Goal: Task Accomplishment & Management: Use online tool/utility

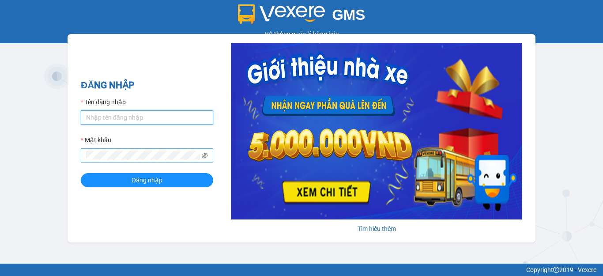
type input "hang2.xedn"
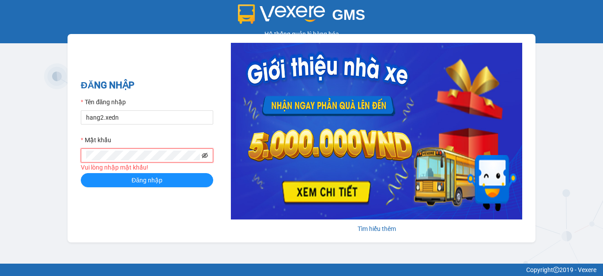
click at [204, 155] on icon "eye-invisible" at bounding box center [205, 155] width 6 height 5
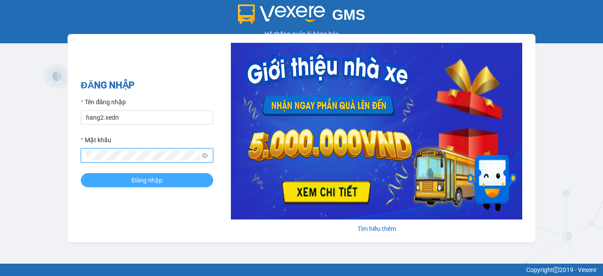
click at [175, 180] on button "Đăng nhập" at bounding box center [147, 180] width 133 height 14
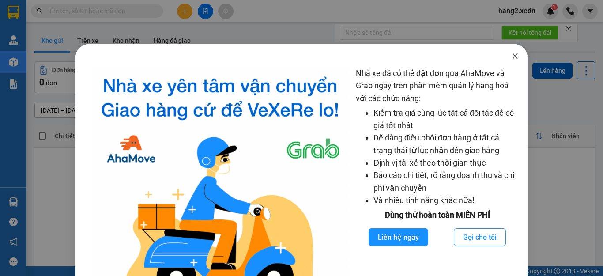
click at [513, 55] on icon "close" at bounding box center [515, 55] width 5 height 5
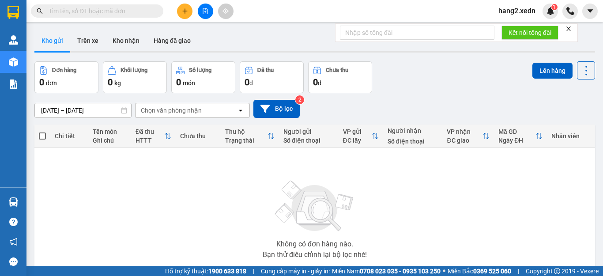
click at [572, 29] on icon "close" at bounding box center [569, 29] width 6 height 6
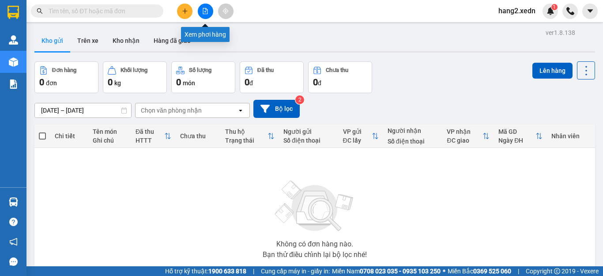
click at [204, 10] on icon "file-add" at bounding box center [205, 11] width 6 height 6
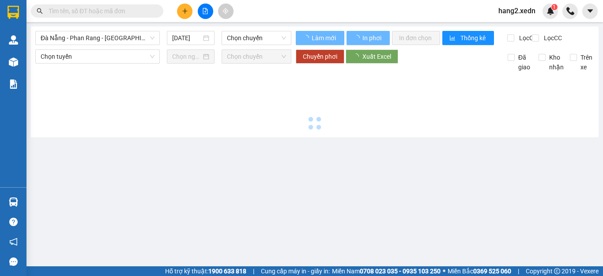
type input "[DATE]"
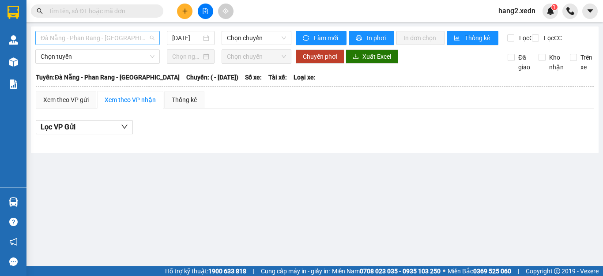
click at [107, 33] on span "Đà Nẵng - Phan Rang - [GEOGRAPHIC_DATA]" at bounding box center [98, 37] width 114 height 13
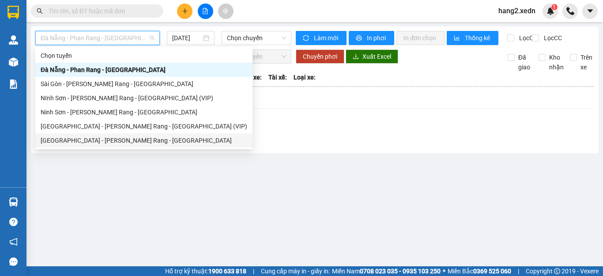
click at [74, 141] on div "[GEOGRAPHIC_DATA] - [PERSON_NAME] Rang - [GEOGRAPHIC_DATA]" at bounding box center [144, 141] width 207 height 10
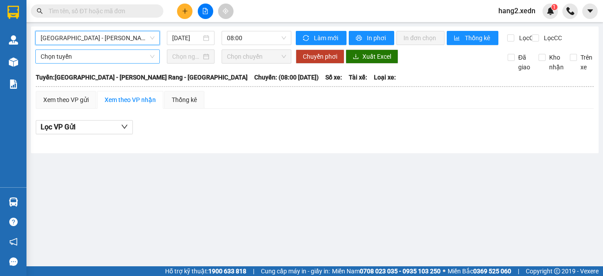
click at [96, 62] on span "Chọn tuyến" at bounding box center [98, 56] width 114 height 13
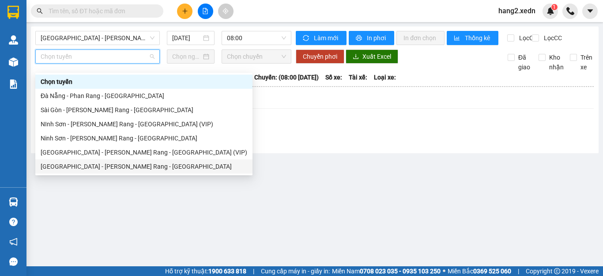
click at [79, 164] on div "[GEOGRAPHIC_DATA] - [PERSON_NAME] Rang - [GEOGRAPHIC_DATA]" at bounding box center [144, 167] width 207 height 10
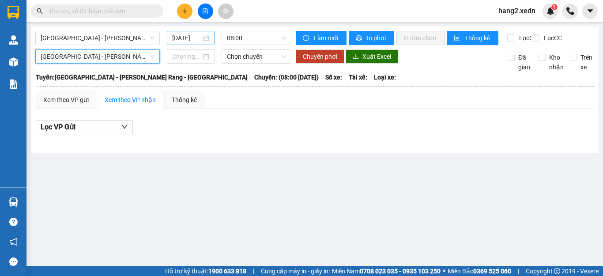
click at [182, 35] on input "[DATE]" at bounding box center [186, 38] width 29 height 10
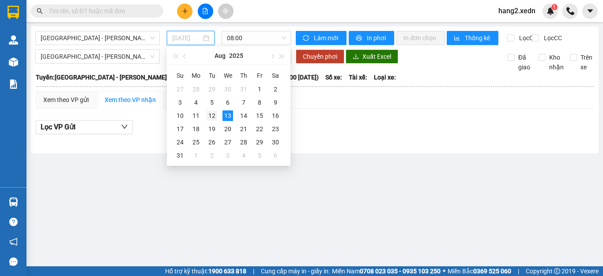
click at [211, 116] on div "12" at bounding box center [212, 115] width 11 height 11
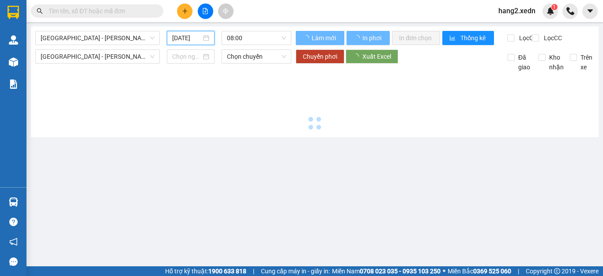
type input "[DATE]"
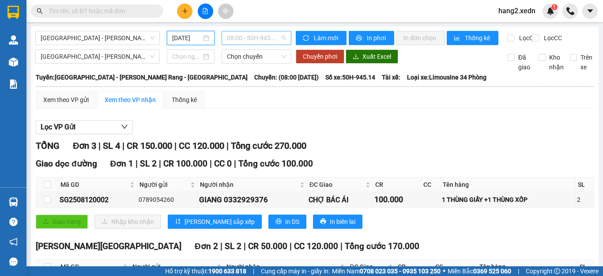
click at [258, 38] on span "08:00 - 50H-945.14" at bounding box center [256, 37] width 59 height 13
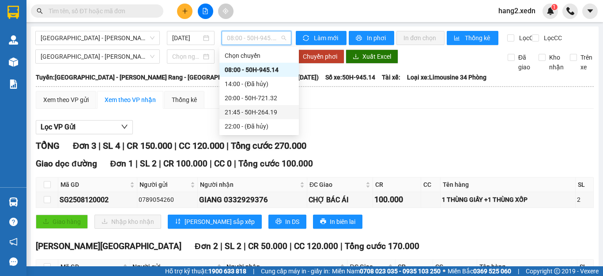
click at [254, 110] on div "21:45 - 50H-264.19" at bounding box center [259, 112] width 69 height 10
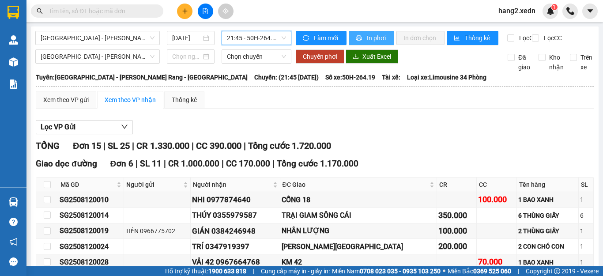
click at [367, 34] on span "In phơi" at bounding box center [377, 38] width 20 height 10
click at [374, 34] on span "In phơi" at bounding box center [377, 38] width 20 height 10
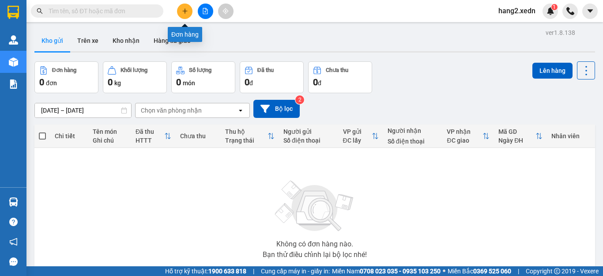
click at [183, 13] on icon "plus" at bounding box center [185, 11] width 6 height 6
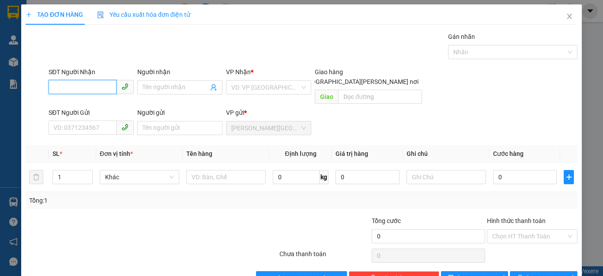
drag, startPoint x: 72, startPoint y: 84, endPoint x: 72, endPoint y: 79, distance: 5.3
click at [72, 82] on input "SĐT Người Nhận" at bounding box center [83, 87] width 68 height 14
type input "0383186909"
click at [106, 102] on div "0383186909 - [PERSON_NAME]" at bounding box center [96, 105] width 87 height 10
type input "THỊNH"
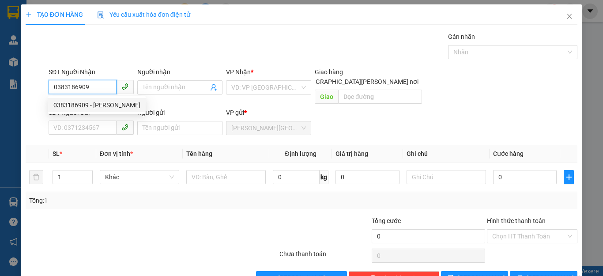
type input "CĂN CỨ 3"
type input "100.000"
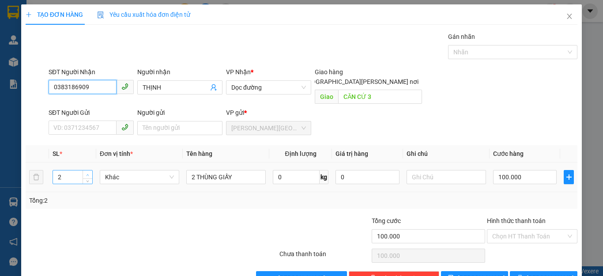
type input "0383186909"
click at [86, 174] on icon "up" at bounding box center [87, 175] width 3 height 3
click at [86, 172] on span "up" at bounding box center [87, 174] width 5 height 5
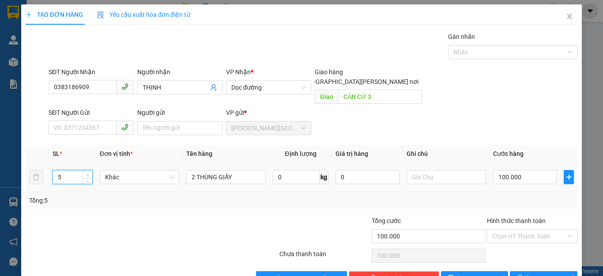
type input "6"
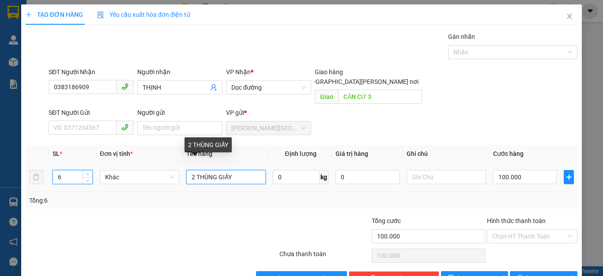
click at [192, 170] on input "2 THÙNG GIẤY" at bounding box center [226, 177] width 80 height 14
type input "6 THÙNG GIẤY"
type input "0"
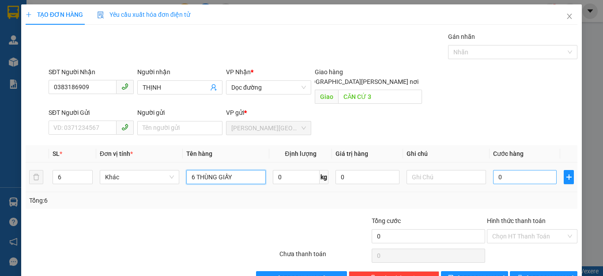
type input "6 THÙNG GIẤY"
click at [520, 170] on input "0" at bounding box center [525, 177] width 64 height 14
type input "3"
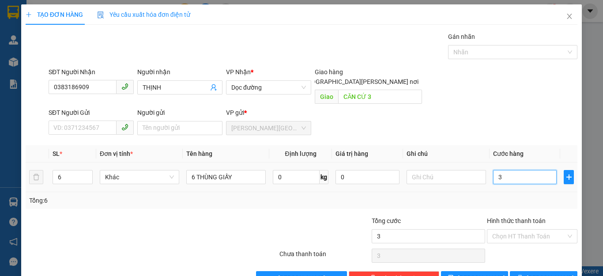
type input "30"
type input "300"
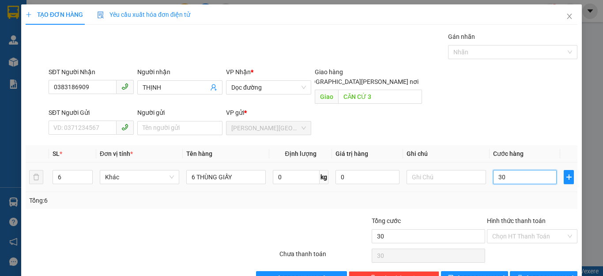
type input "300"
type input "3.000"
type input "30.000"
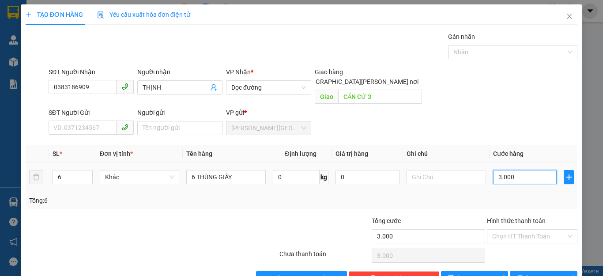
type input "30.000"
type input "300.000"
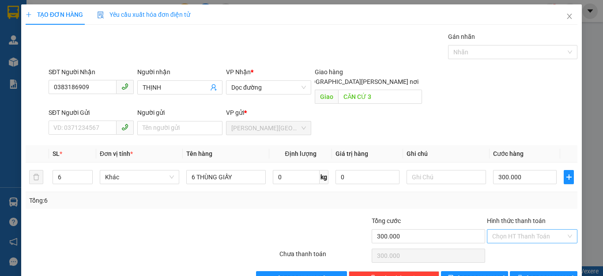
click at [512, 230] on input "Hình thức thanh toán" at bounding box center [530, 236] width 74 height 13
click at [514, 244] on div "Tại văn phòng" at bounding box center [526, 244] width 79 height 10
type input "0"
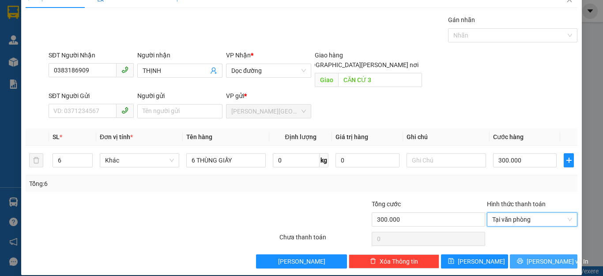
click at [537, 257] on span "[PERSON_NAME] và In" at bounding box center [558, 262] width 62 height 10
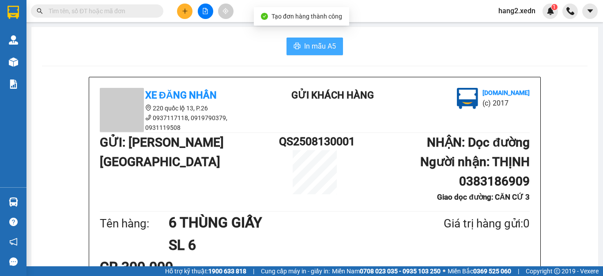
click at [304, 41] on span "In mẫu A5" at bounding box center [320, 46] width 32 height 11
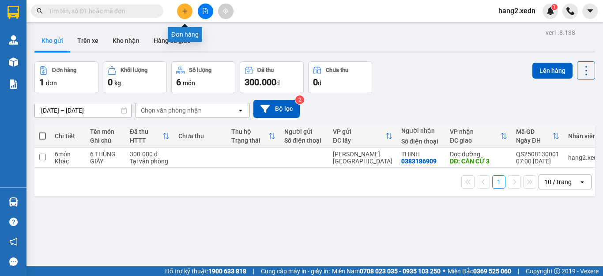
click at [181, 9] on button at bounding box center [184, 11] width 15 height 15
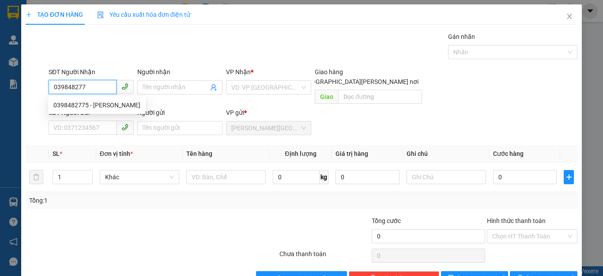
type input "0398482775"
click at [100, 106] on div "0398482775 - [PERSON_NAME]" at bounding box center [96, 105] width 87 height 10
type input "HOÀNG OANH"
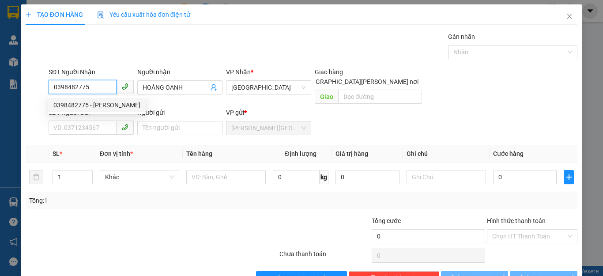
type input "80.000"
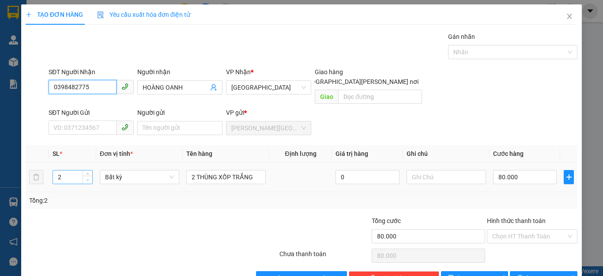
type input "0398482775"
click at [85, 176] on span "Decrease Value" at bounding box center [88, 180] width 10 height 8
type input "1"
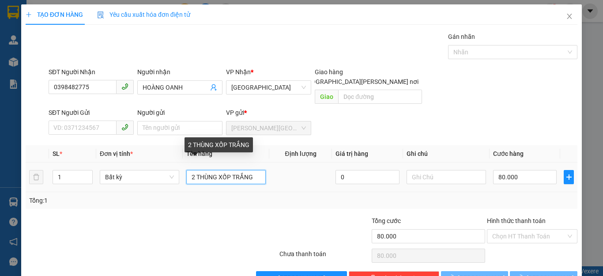
click at [261, 170] on input "2 THÙNG XỐP TRẮNG" at bounding box center [226, 177] width 80 height 14
type input "0"
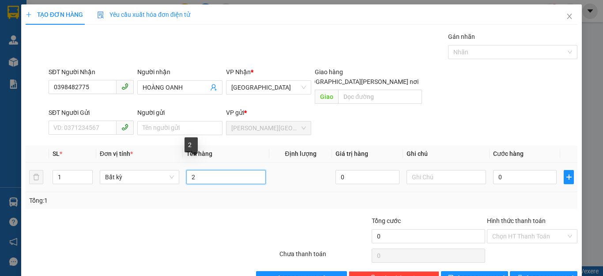
type input "2"
type input "1 THÙNG GIẤY"
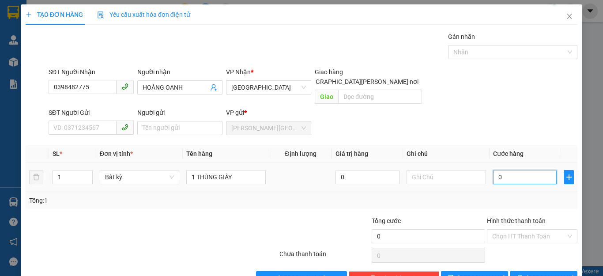
click at [534, 171] on input "0" at bounding box center [525, 177] width 64 height 14
type input "4"
type input "40"
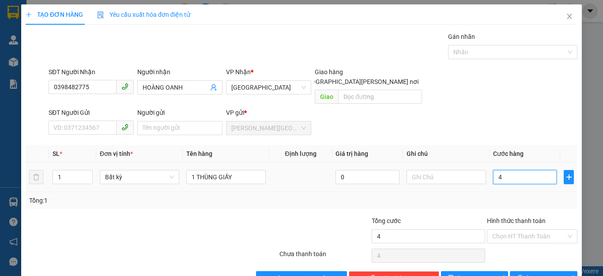
type input "40"
type input "400"
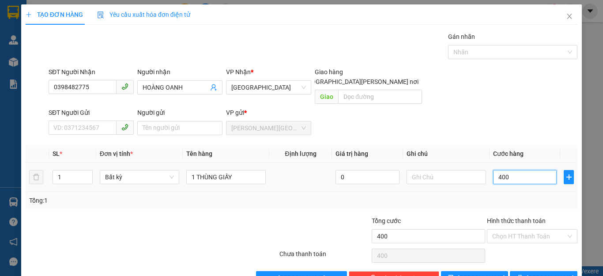
type input "4.000"
type input "40.000"
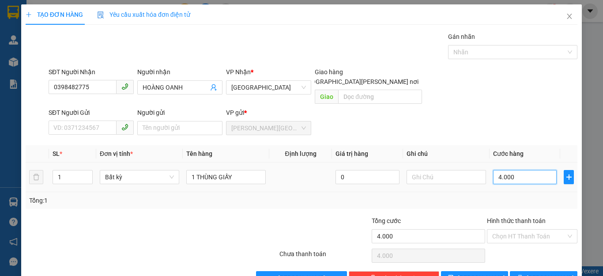
type input "40.000"
type input "400.000"
type input "40.000"
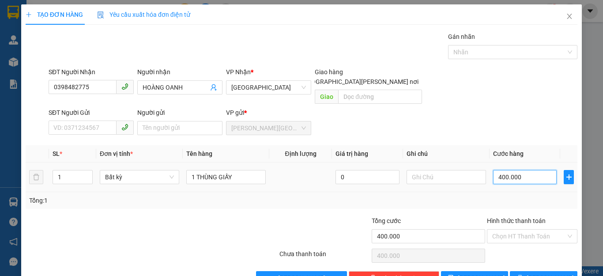
type input "40.000"
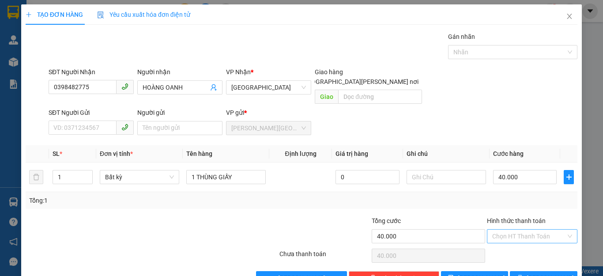
click at [525, 230] on input "Hình thức thanh toán" at bounding box center [530, 236] width 74 height 13
click at [512, 243] on div "Tại văn phòng" at bounding box center [526, 244] width 79 height 10
type input "0"
click at [527, 271] on button "[PERSON_NAME] và In" at bounding box center [544, 278] width 68 height 14
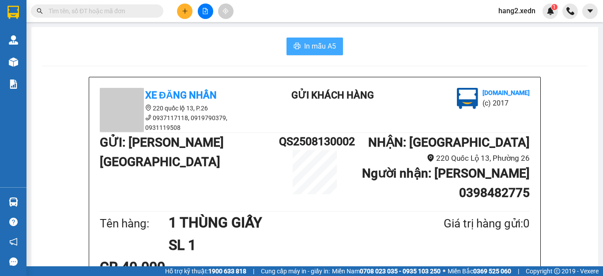
click at [321, 41] on span "In mẫu A5" at bounding box center [320, 46] width 32 height 11
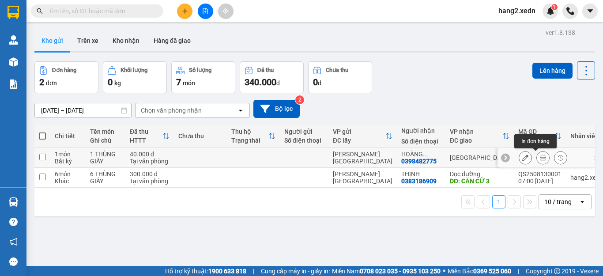
click at [540, 157] on icon at bounding box center [543, 158] width 6 height 6
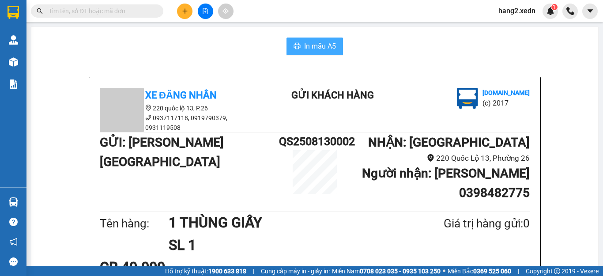
click at [309, 42] on span "In mẫu A5" at bounding box center [320, 46] width 32 height 11
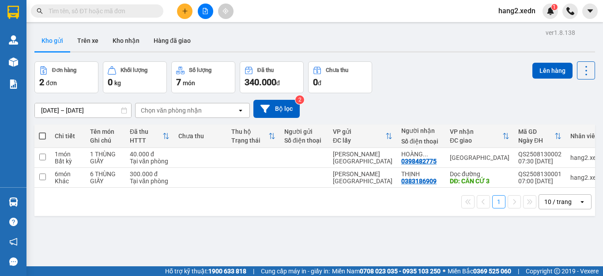
click at [40, 133] on span at bounding box center [42, 136] width 7 height 7
click at [42, 132] on input "checkbox" at bounding box center [42, 132] width 0 height 0
checkbox input "true"
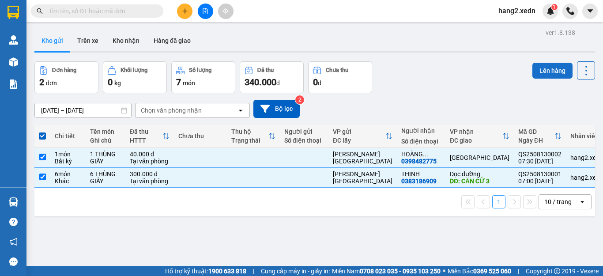
click at [540, 66] on button "Lên hàng" at bounding box center [553, 71] width 40 height 16
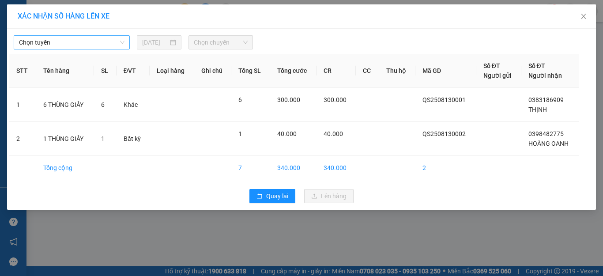
click at [60, 42] on span "Chọn tuyến" at bounding box center [72, 42] width 106 height 13
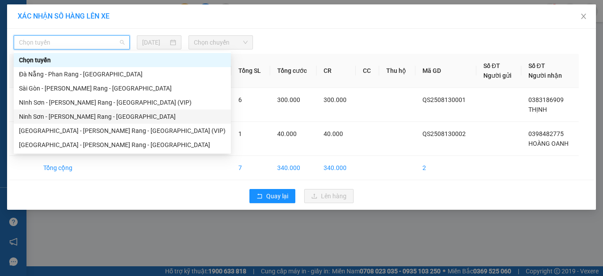
click at [63, 114] on div "Ninh Sơn - [PERSON_NAME] Rang - [GEOGRAPHIC_DATA]" at bounding box center [122, 117] width 207 height 10
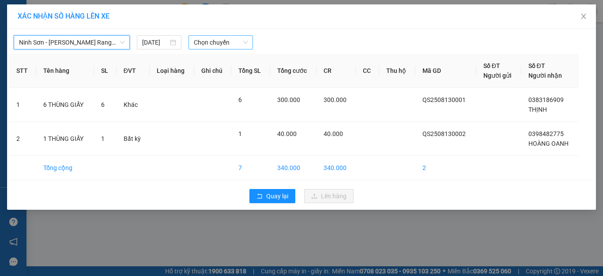
click at [212, 41] on span "Chọn chuyến" at bounding box center [221, 42] width 54 height 13
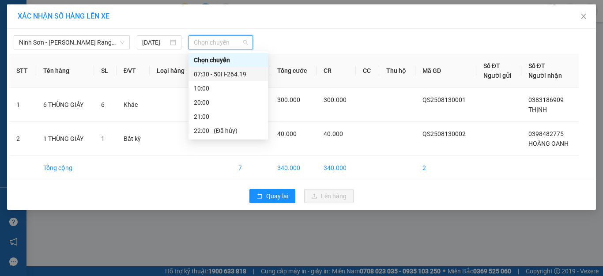
click at [221, 74] on div "07:30 - 50H-264.19" at bounding box center [228, 74] width 69 height 10
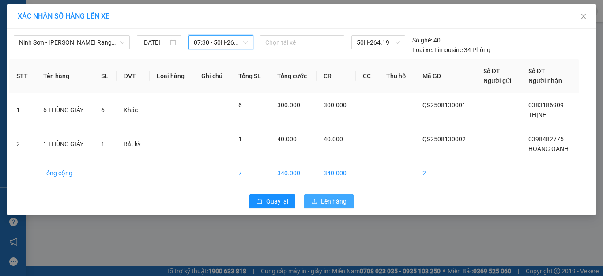
click at [334, 204] on span "Lên hàng" at bounding box center [334, 202] width 26 height 10
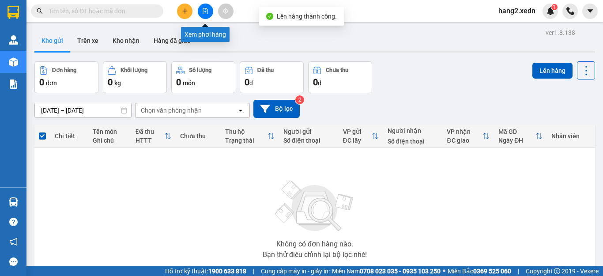
click at [206, 8] on icon "file-add" at bounding box center [205, 11] width 5 height 6
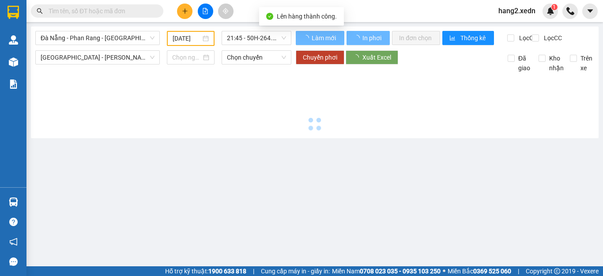
type input "[DATE]"
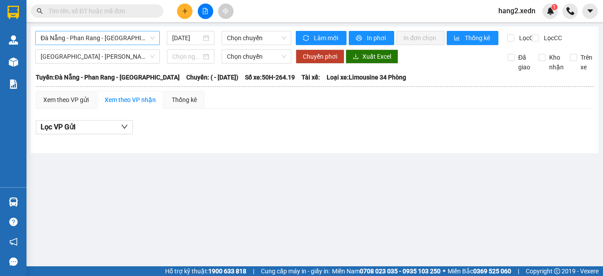
click at [99, 37] on span "Đà Nẵng - Phan Rang - [GEOGRAPHIC_DATA]" at bounding box center [98, 37] width 114 height 13
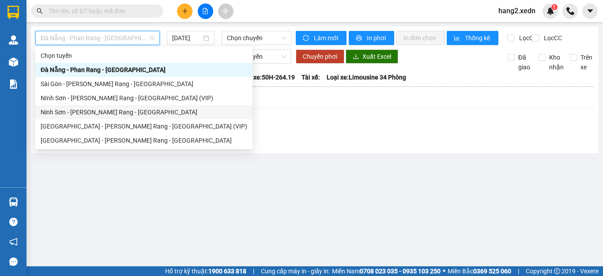
click at [83, 111] on div "Ninh Sơn - [PERSON_NAME] Rang - [GEOGRAPHIC_DATA]" at bounding box center [144, 112] width 207 height 10
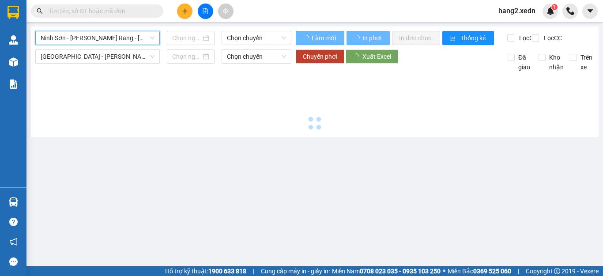
type input "[DATE]"
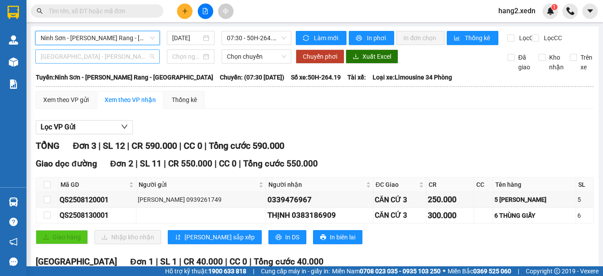
click at [90, 60] on span "[GEOGRAPHIC_DATA] - [PERSON_NAME] Rang - [GEOGRAPHIC_DATA]" at bounding box center [98, 56] width 114 height 13
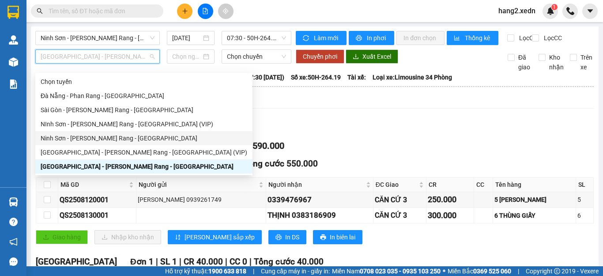
click at [79, 140] on div "Ninh Sơn - [PERSON_NAME] Rang - [GEOGRAPHIC_DATA]" at bounding box center [144, 138] width 207 height 10
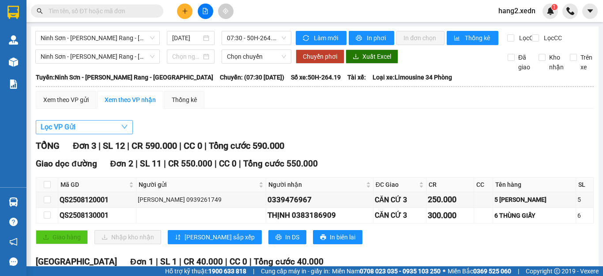
click at [54, 133] on span "Lọc VP Gửi" at bounding box center [58, 126] width 35 height 11
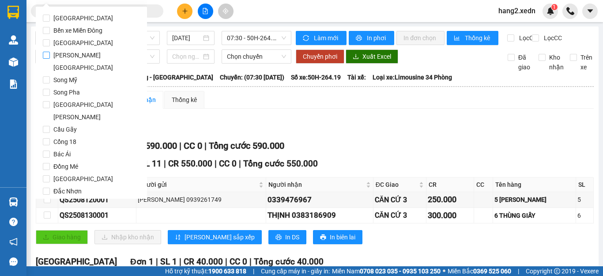
click at [47, 57] on input "[PERSON_NAME][GEOGRAPHIC_DATA]" at bounding box center [46, 55] width 7 height 7
checkbox input "true"
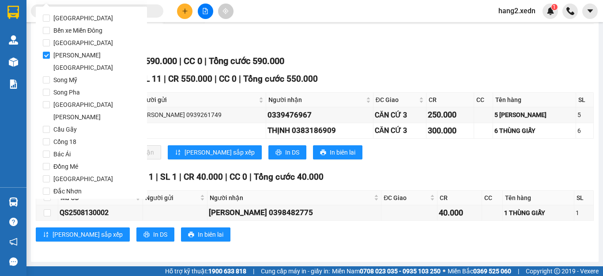
scroll to position [43, 0]
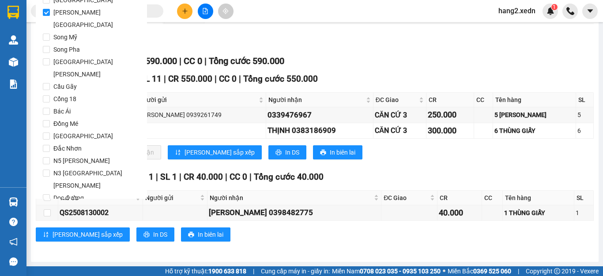
click at [57, 231] on span "Lọc" at bounding box center [55, 236] width 10 height 10
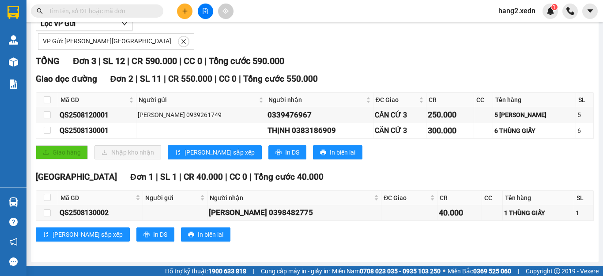
scroll to position [0, 0]
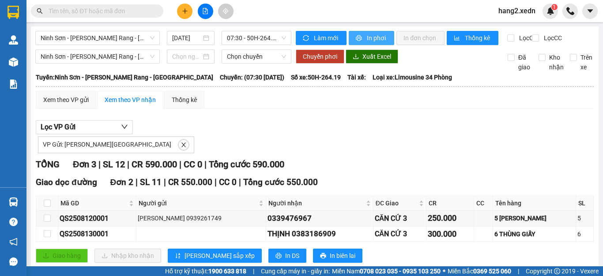
click at [373, 37] on span "In phơi" at bounding box center [377, 38] width 20 height 10
